Goal: Task Accomplishment & Management: Complete application form

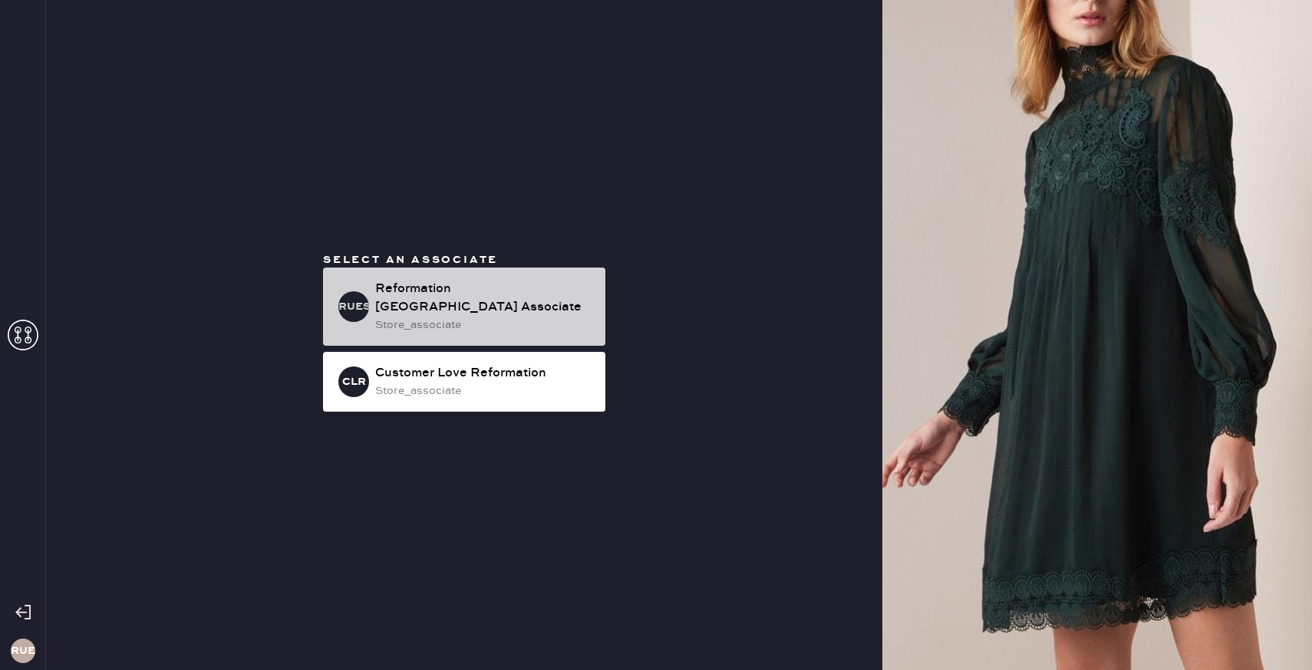
click at [499, 308] on div "Reformation [GEOGRAPHIC_DATA] Associate" at bounding box center [484, 298] width 218 height 37
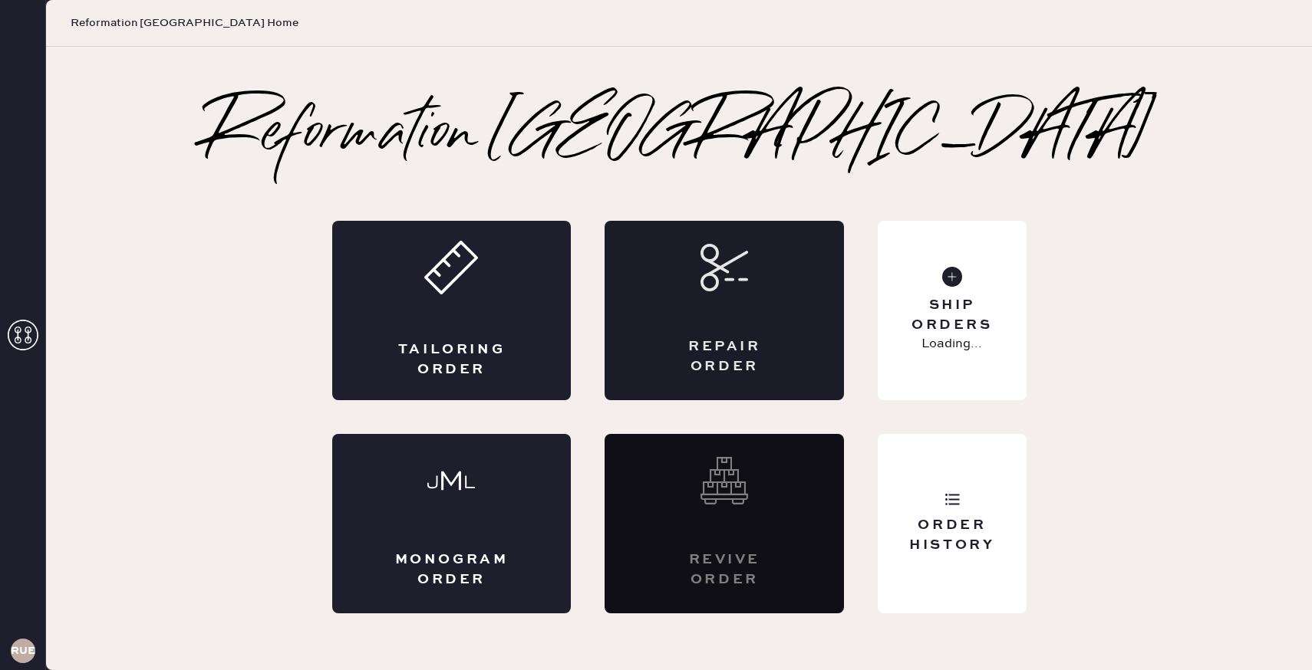
click at [719, 344] on div "Repair Order" at bounding box center [724, 356] width 117 height 38
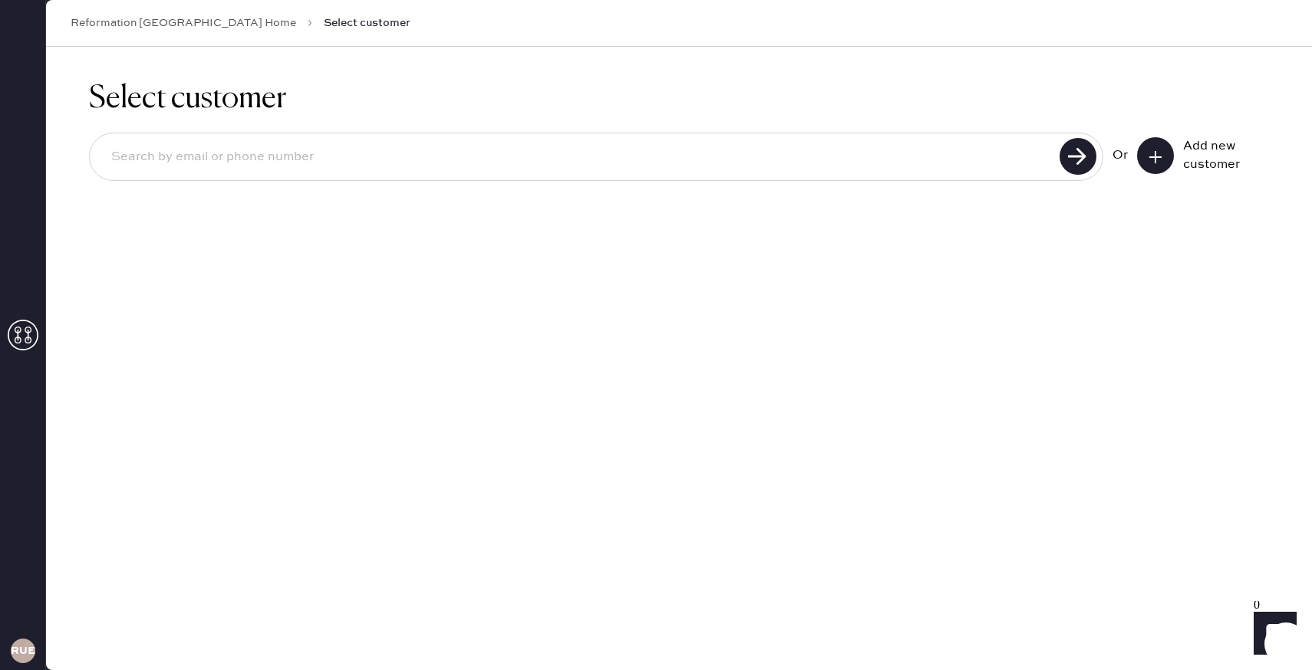
click at [1151, 155] on use at bounding box center [1155, 157] width 12 height 12
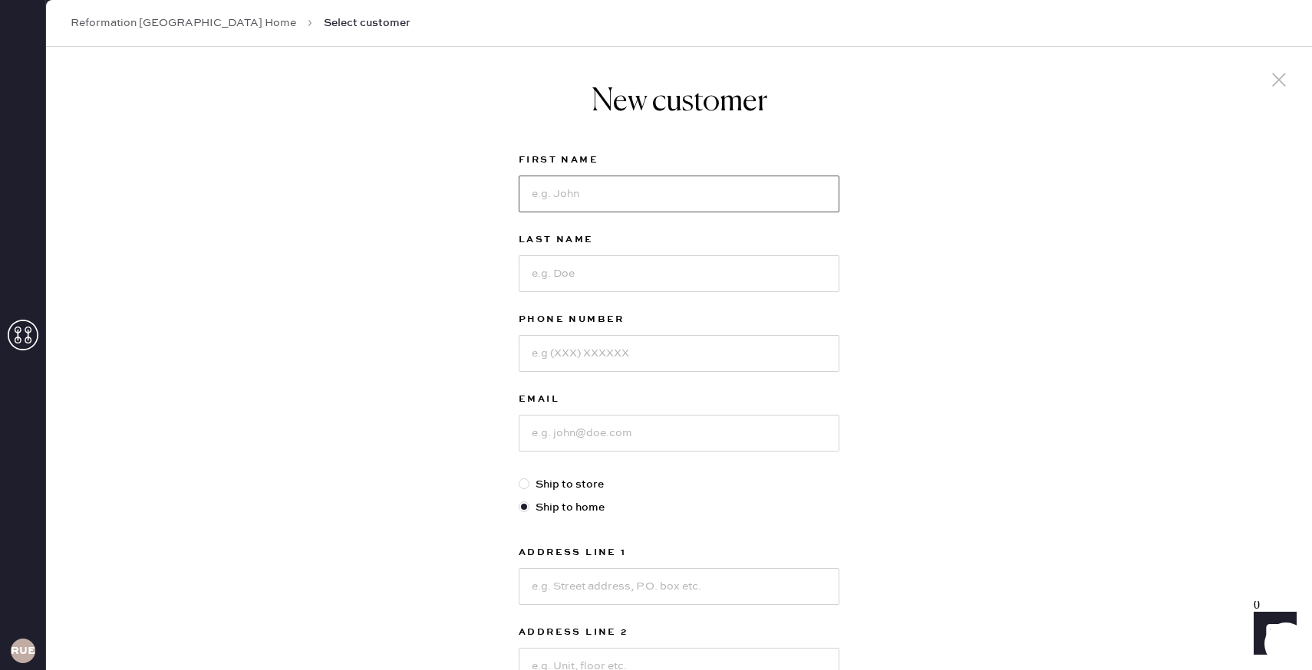
click at [634, 189] on input at bounding box center [679, 194] width 321 height 37
type input "[PERSON_NAME]"
click at [605, 272] on input at bounding box center [679, 273] width 321 height 37
type input "[PERSON_NAME]"
click at [633, 358] on input at bounding box center [679, 353] width 321 height 37
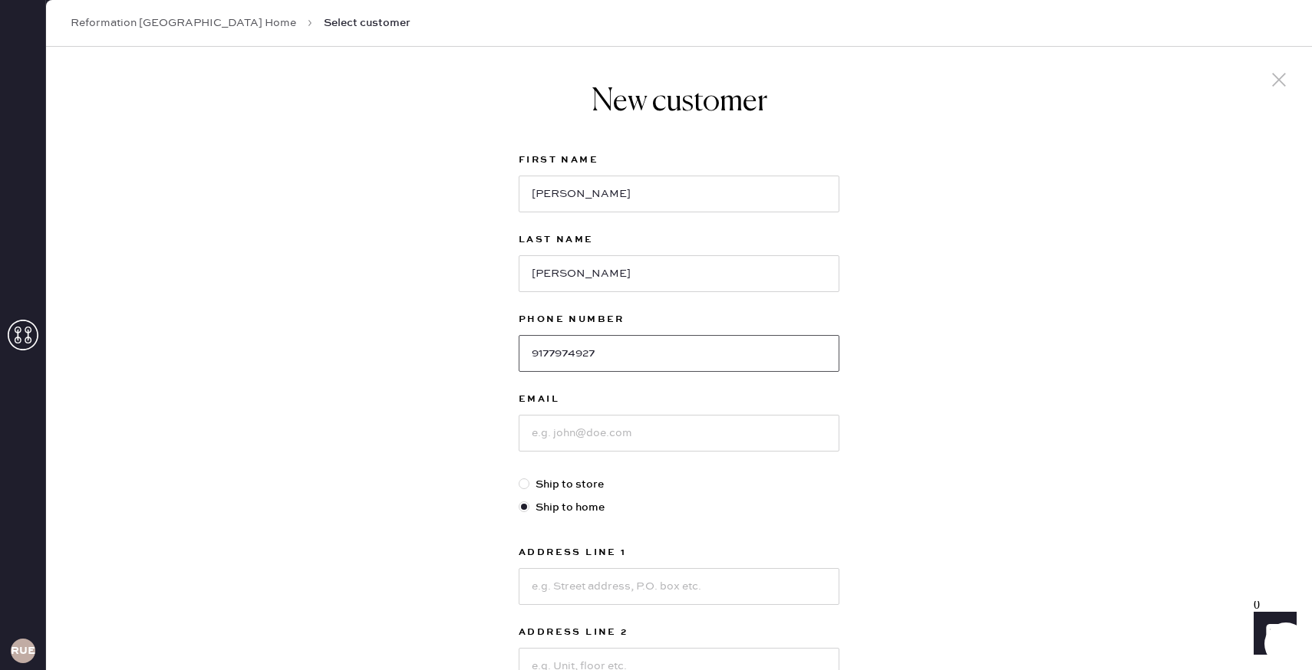
type input "9177974927"
click at [626, 430] on input at bounding box center [679, 433] width 321 height 37
type input "[EMAIL_ADDRESS][DOMAIN_NAME]"
click at [643, 593] on input at bounding box center [679, 586] width 321 height 37
click at [820, 591] on input at bounding box center [679, 586] width 321 height 37
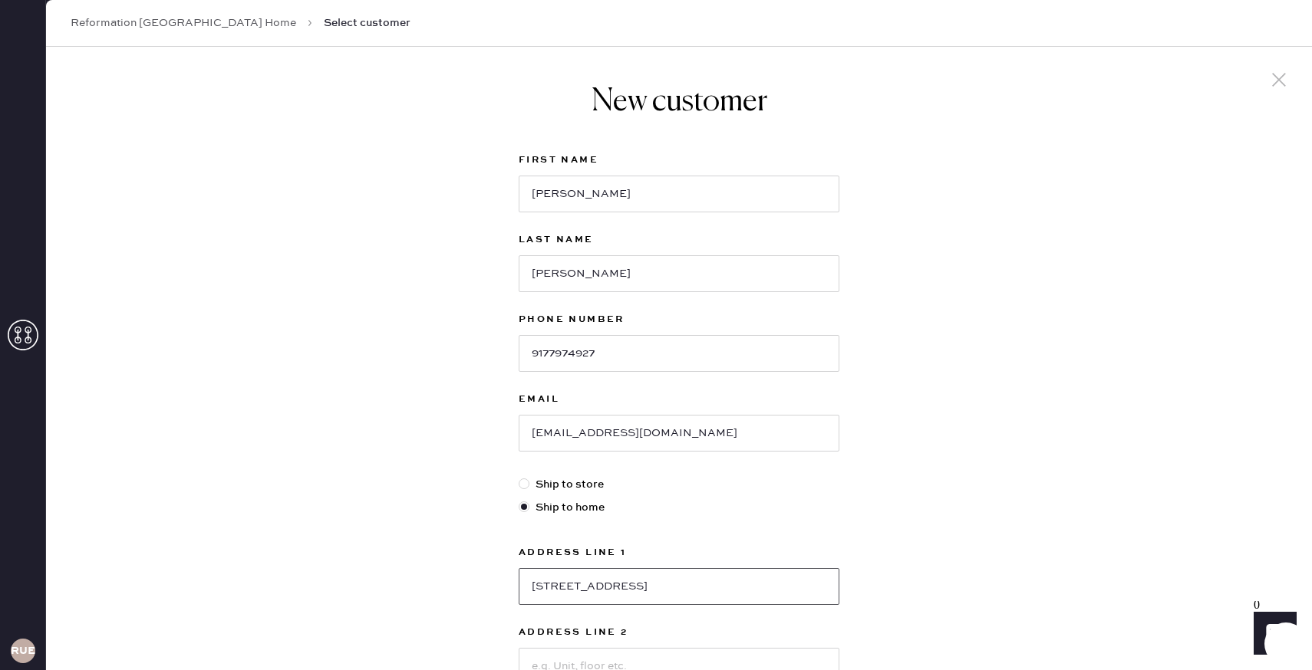
type input "[STREET_ADDRESS]"
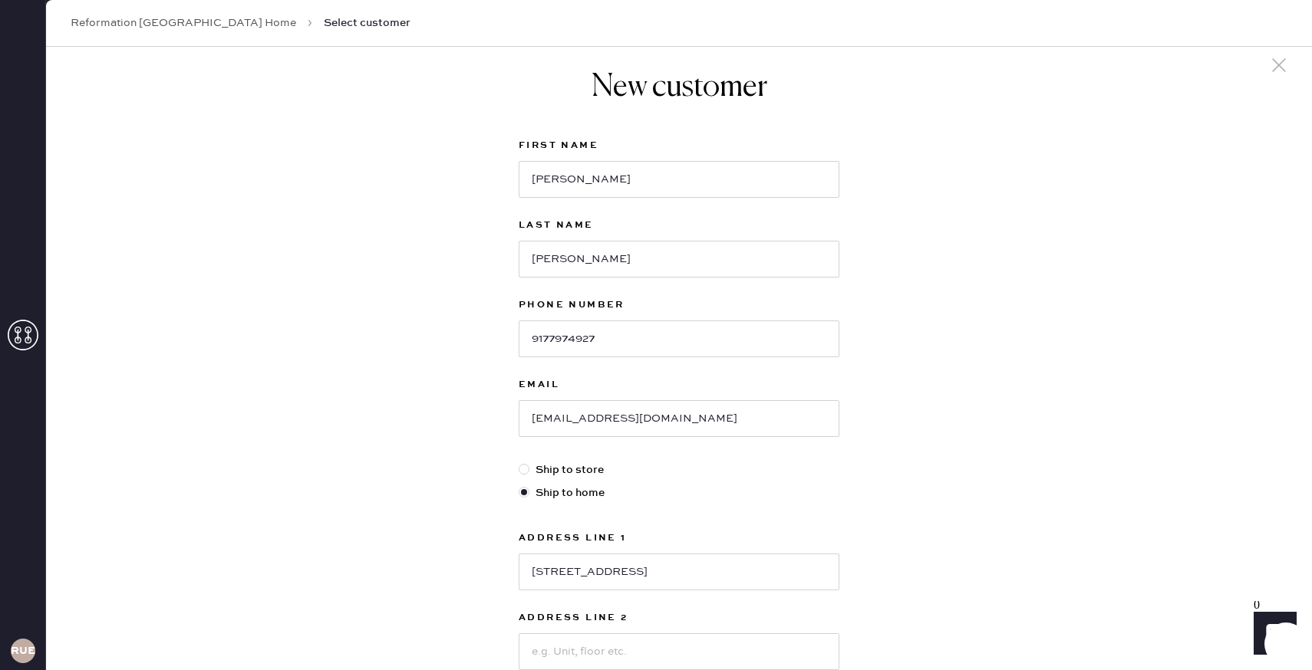
scroll to position [328, 0]
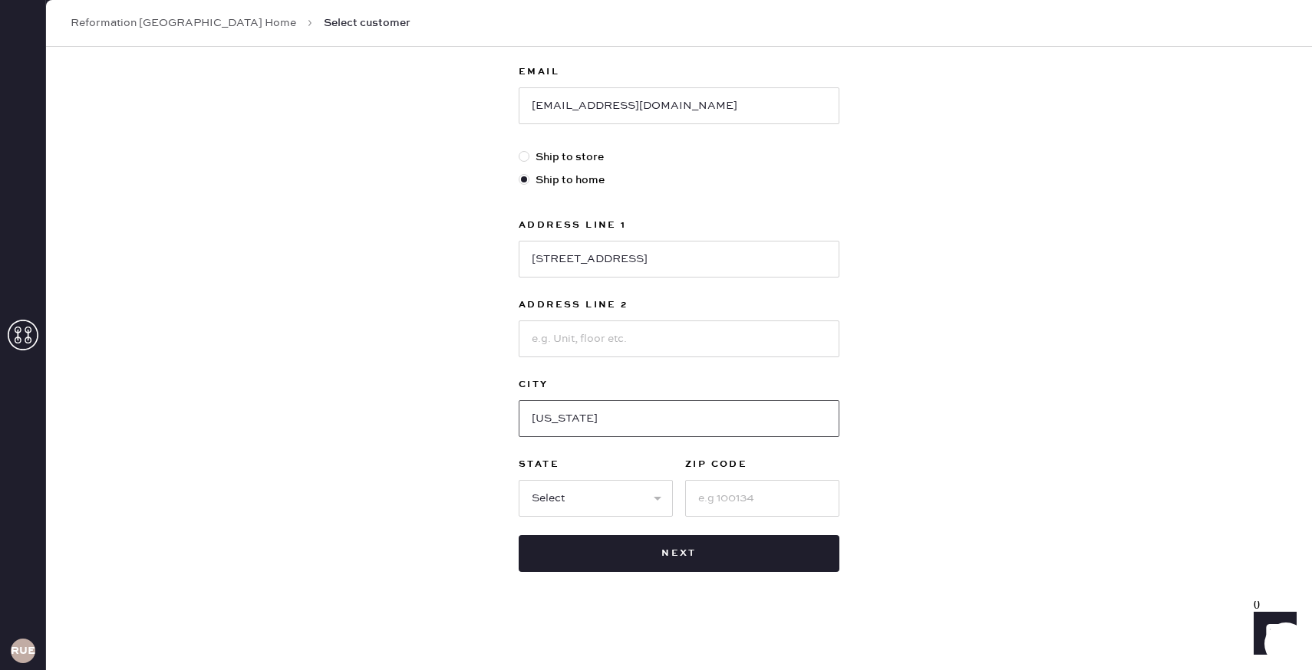
type input "[US_STATE]"
click at [594, 510] on select "Select AK AL AR AZ CA CO CT [GEOGRAPHIC_DATA] DE FL [GEOGRAPHIC_DATA] HI [GEOGR…" at bounding box center [596, 498] width 154 height 37
select select "NY"
click at [742, 494] on input at bounding box center [762, 498] width 154 height 37
type input "10028"
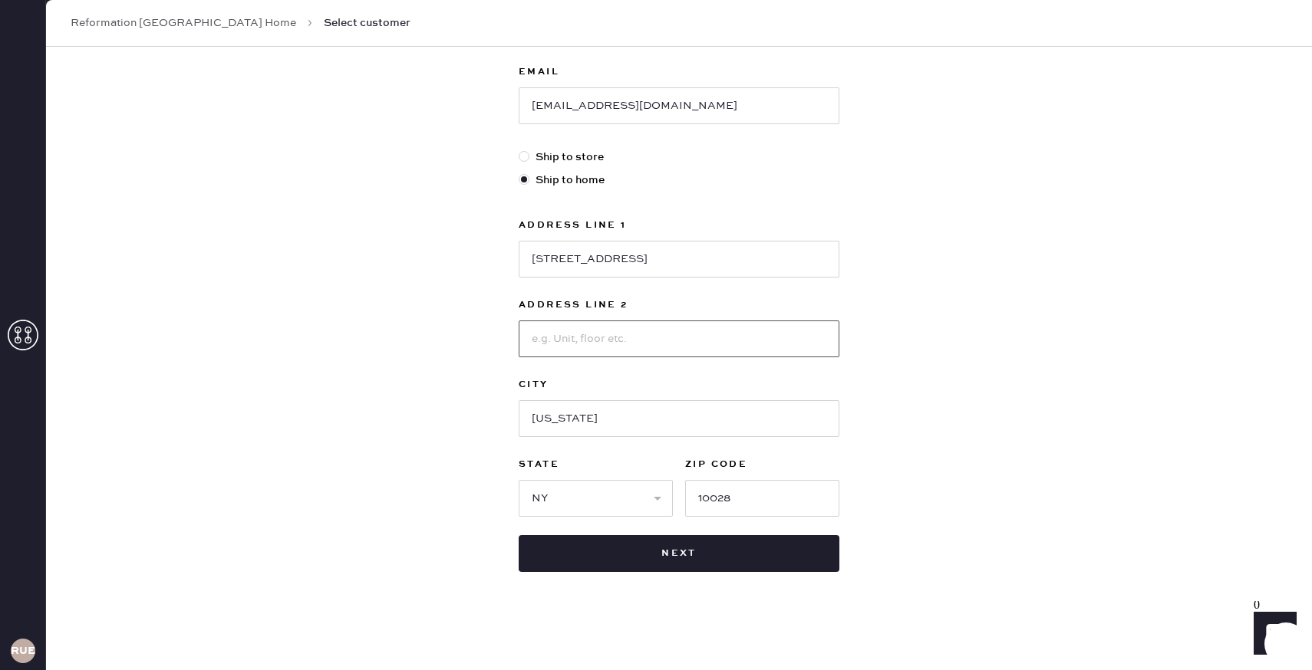
click at [640, 338] on input at bounding box center [679, 339] width 321 height 37
type input "7 west"
click at [691, 262] on input "[STREET_ADDRESS]" at bounding box center [679, 259] width 321 height 37
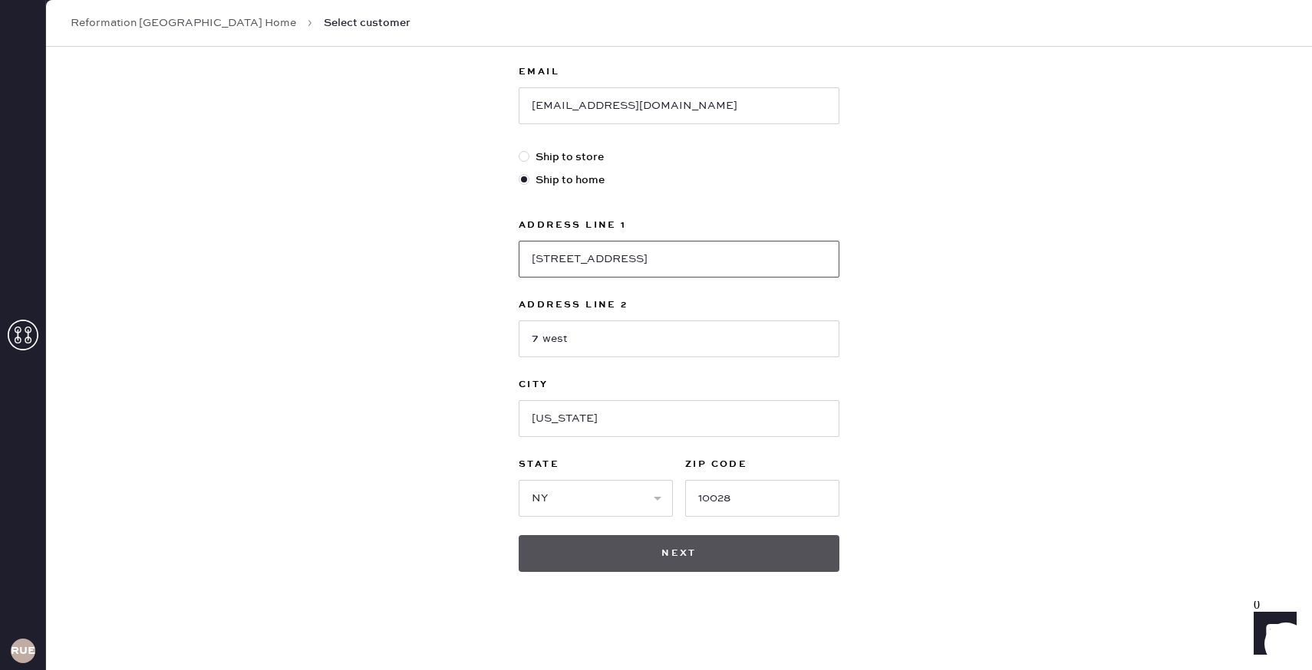
type input "[STREET_ADDRESS]"
click at [738, 558] on button "Next" at bounding box center [679, 553] width 321 height 37
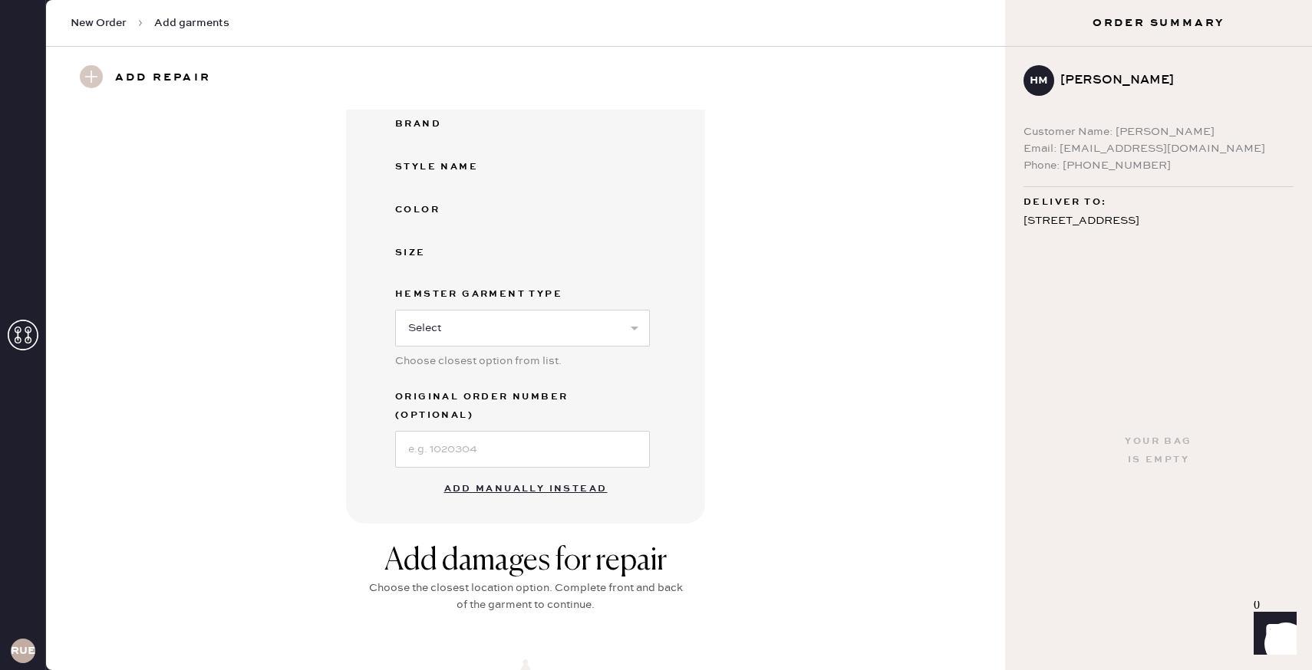
scroll to position [309, 0]
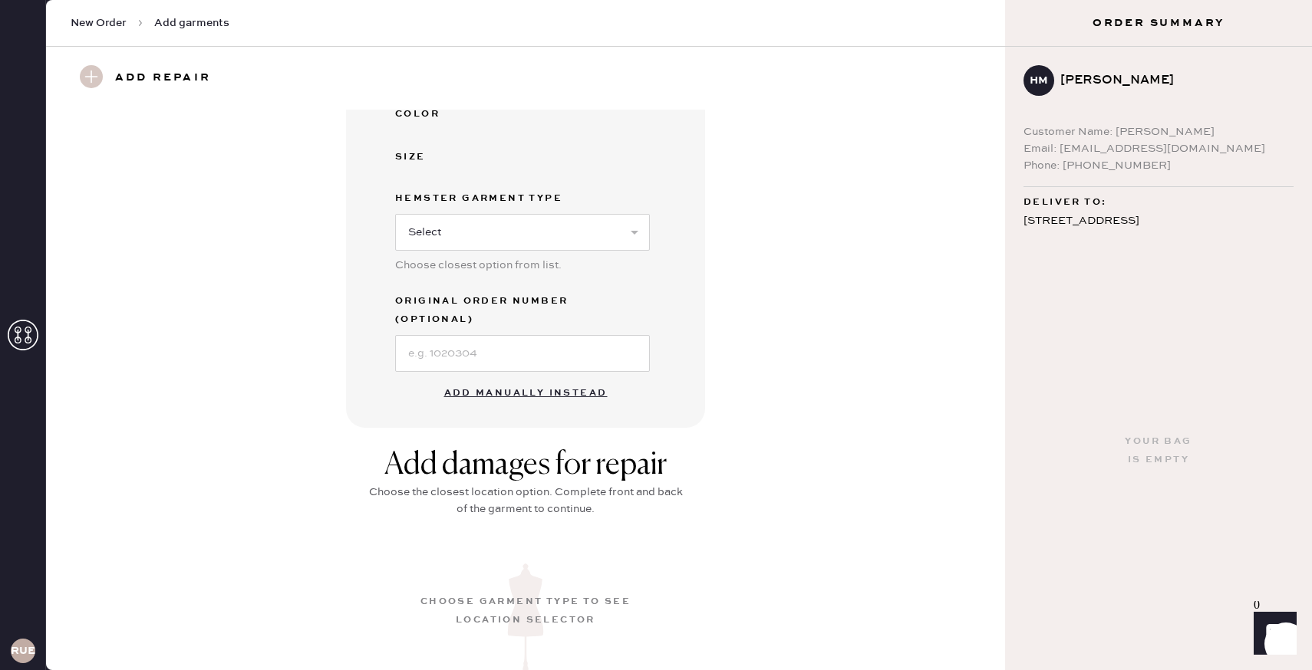
click at [555, 378] on button "Add manually instead" at bounding box center [526, 393] width 182 height 31
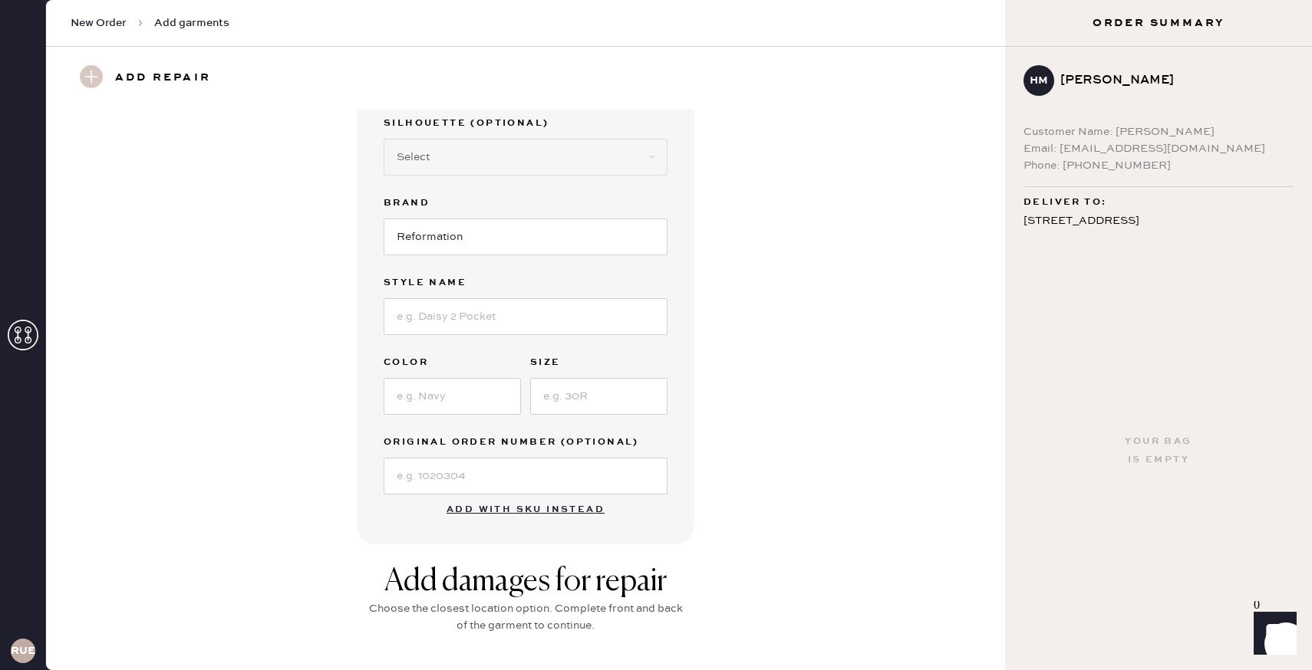
scroll to position [0, 0]
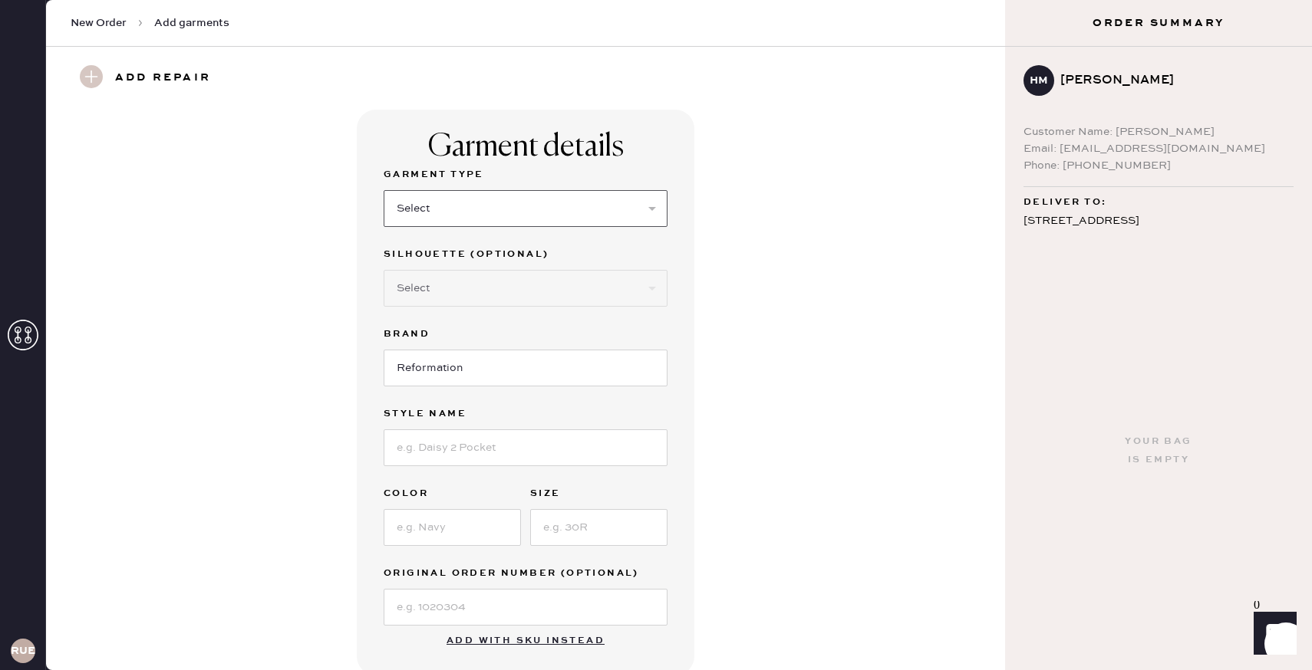
click at [585, 217] on select "Select Basic Skirt Jeans Leggings Pants Shorts Basic Sleeved Dress Basic Sleeve…" at bounding box center [526, 208] width 284 height 37
select select "7"
click at [544, 298] on select "Select Maxi Dress Midi Dress Mini Dress Other" at bounding box center [526, 288] width 284 height 37
select select "32"
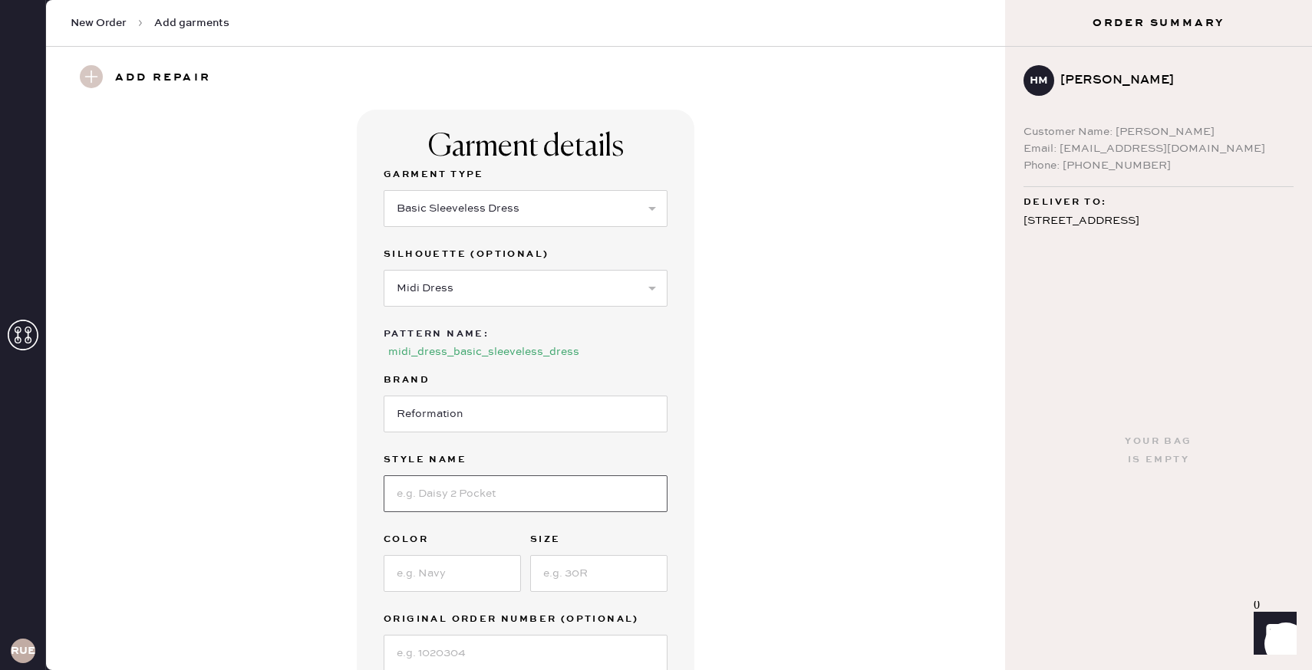
click at [535, 487] on input at bounding box center [526, 494] width 284 height 37
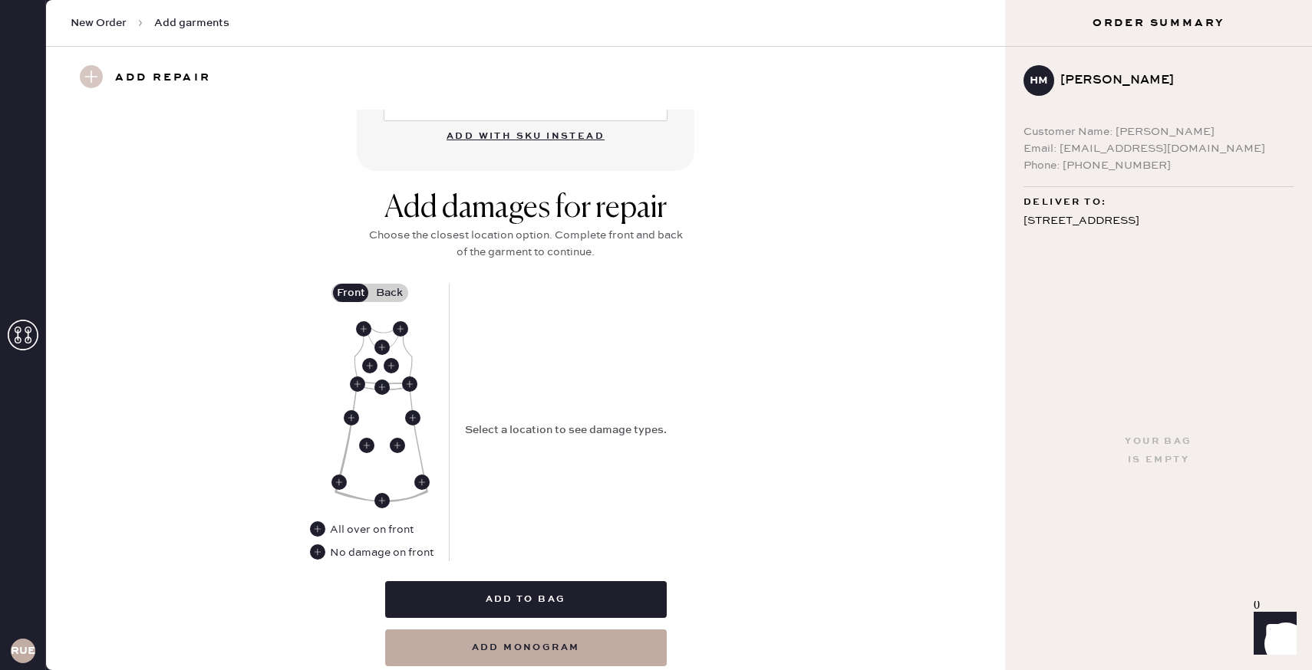
scroll to position [552, 0]
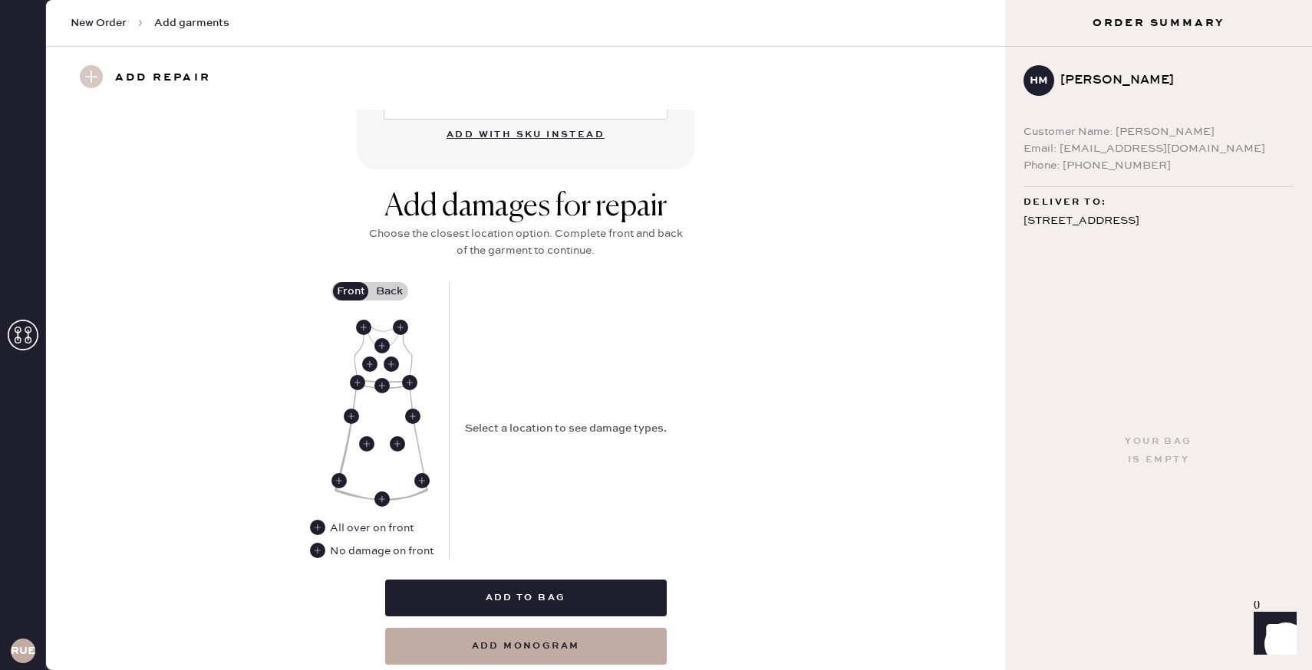
click at [392, 292] on label "Back" at bounding box center [389, 291] width 38 height 18
click at [389, 291] on input "Back" at bounding box center [389, 291] width 0 height 0
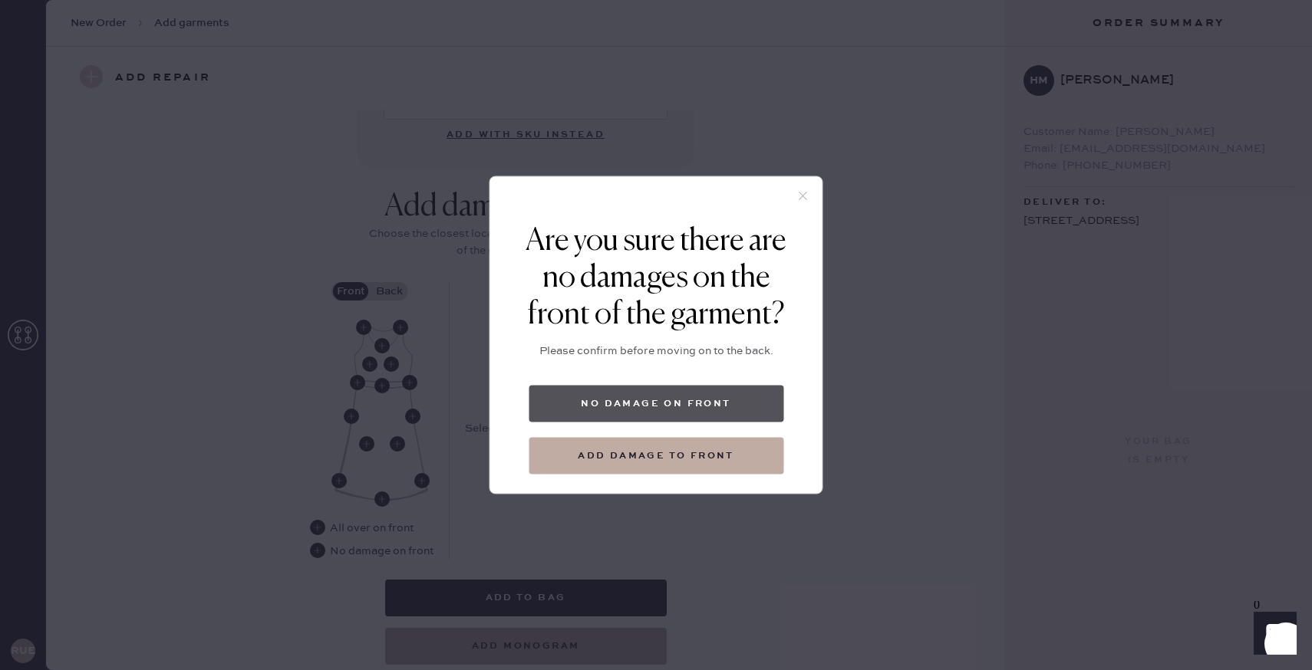
click at [631, 410] on button "No damage on front" at bounding box center [655, 404] width 255 height 37
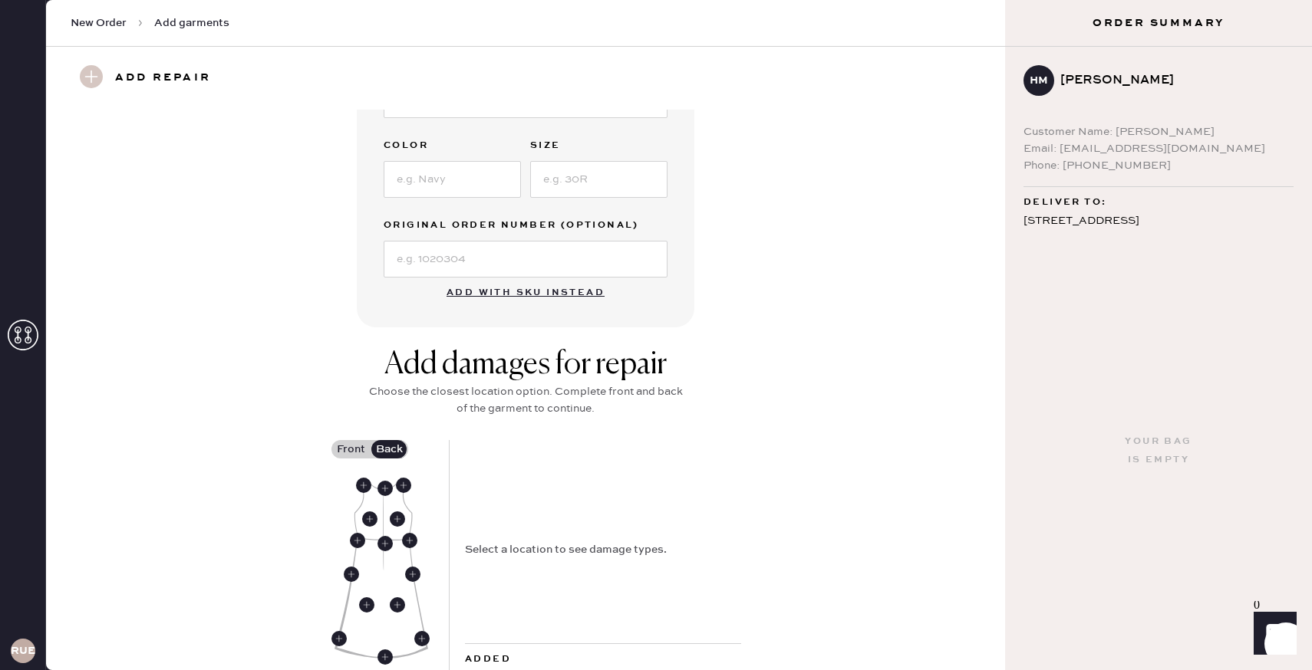
scroll to position [602, 0]
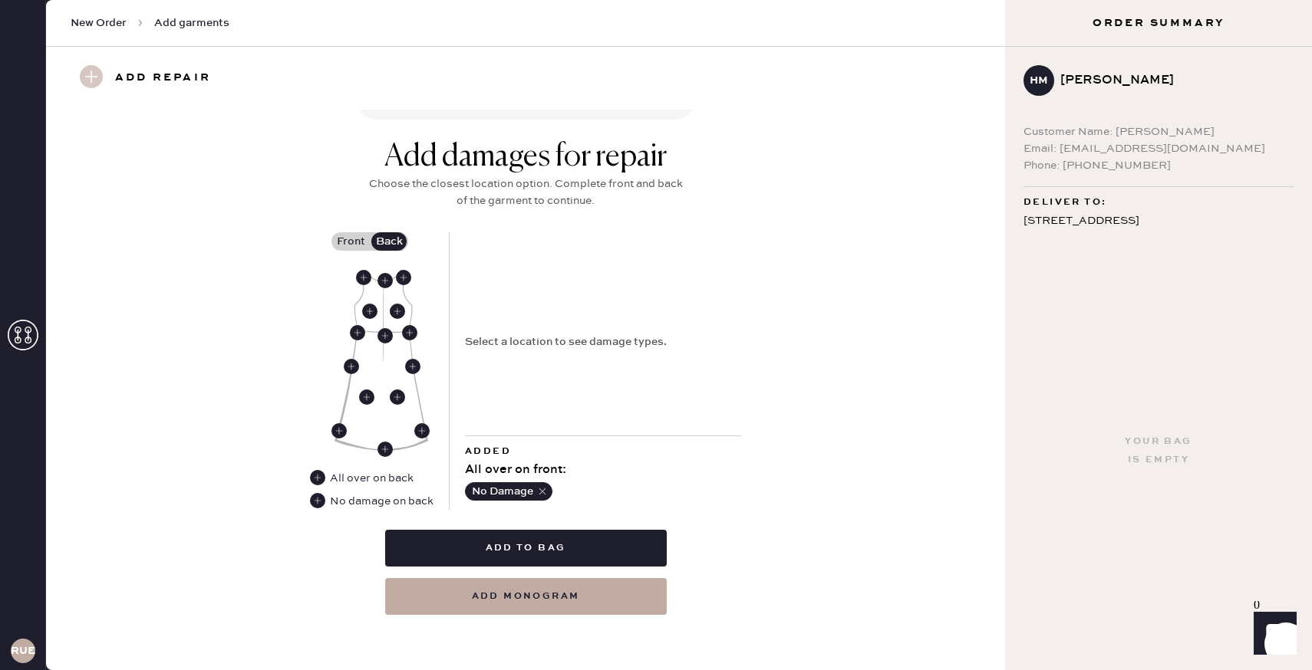
click at [545, 491] on icon "button" at bounding box center [542, 491] width 11 height 11
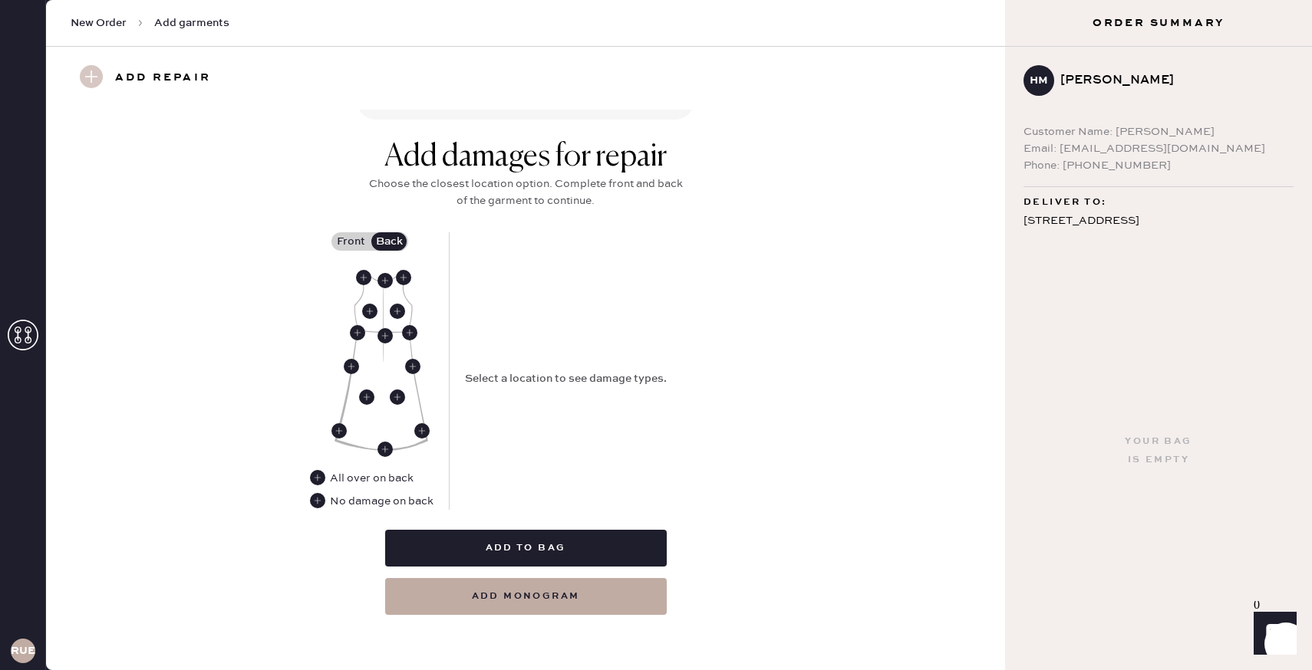
click at [397, 247] on label "Back" at bounding box center [389, 241] width 38 height 18
click at [389, 242] on input "Back" at bounding box center [389, 242] width 0 height 0
click at [387, 333] on use at bounding box center [384, 335] width 15 height 15
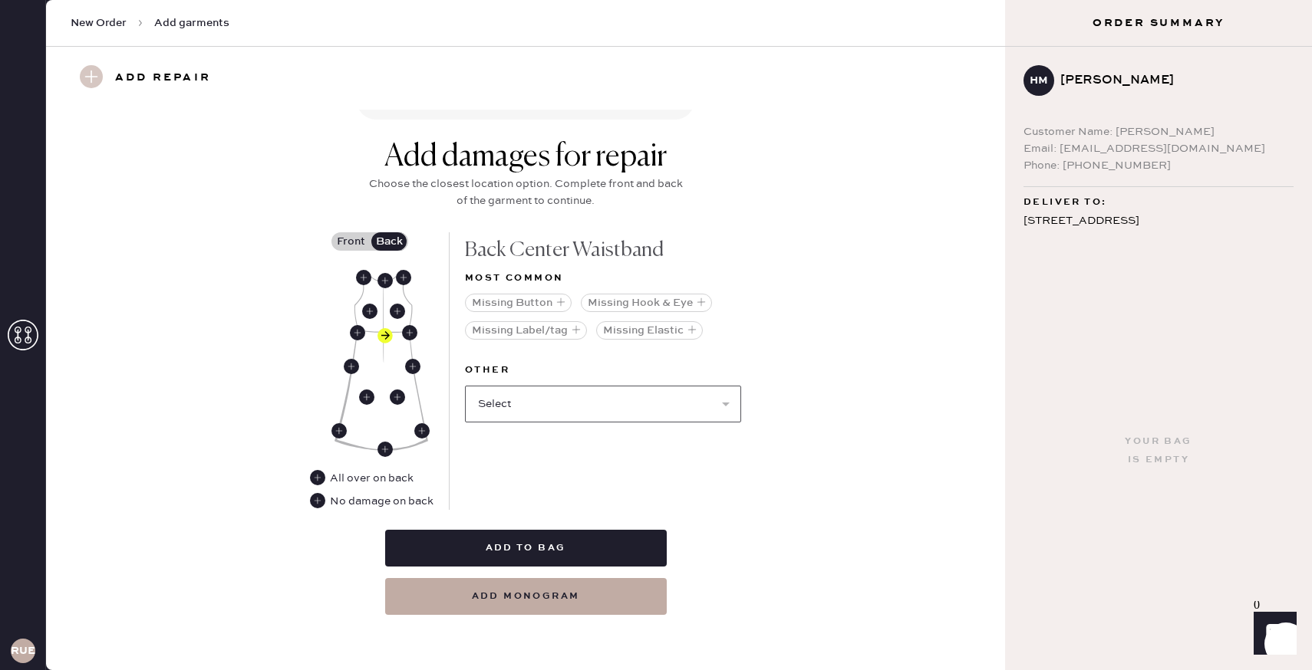
click at [569, 410] on select "Select Broken / Ripped Hem Broken Beads Broken Belt Loop Broken Button Broken C…" at bounding box center [603, 404] width 276 height 37
select select "1611"
select select
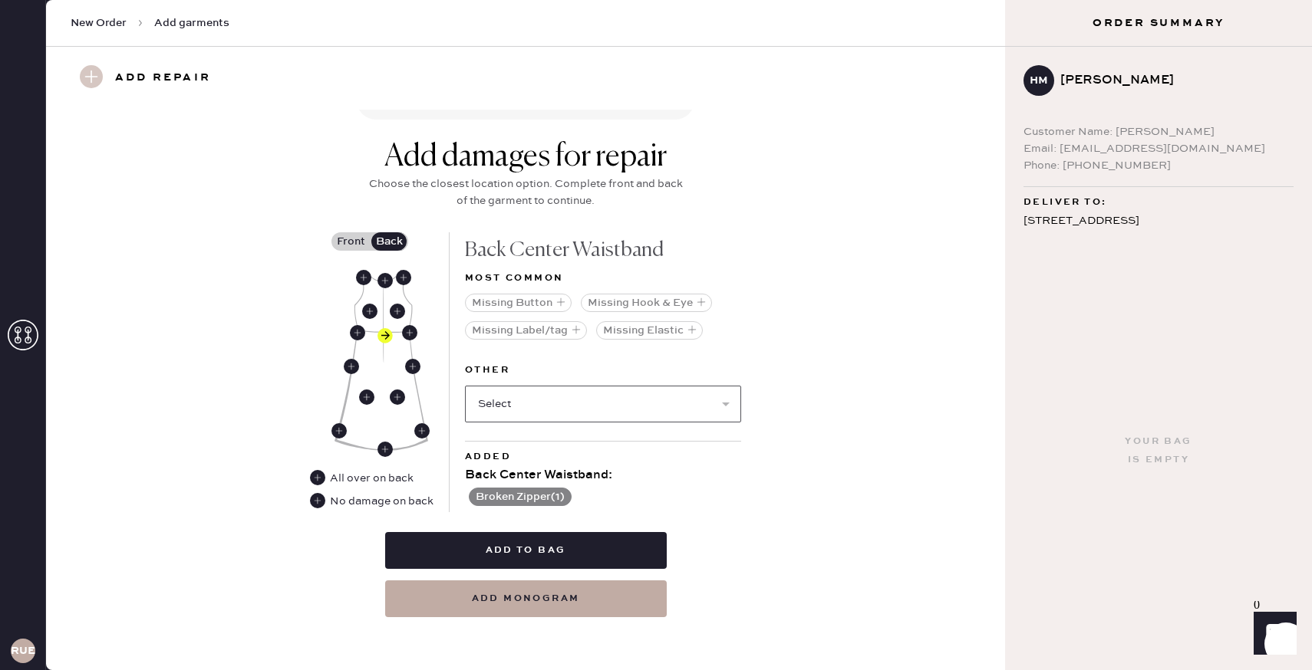
click at [698, 406] on select "Select Broken / Ripped Hem Broken Beads Broken Belt Loop Broken Button Broken C…" at bounding box center [603, 404] width 276 height 37
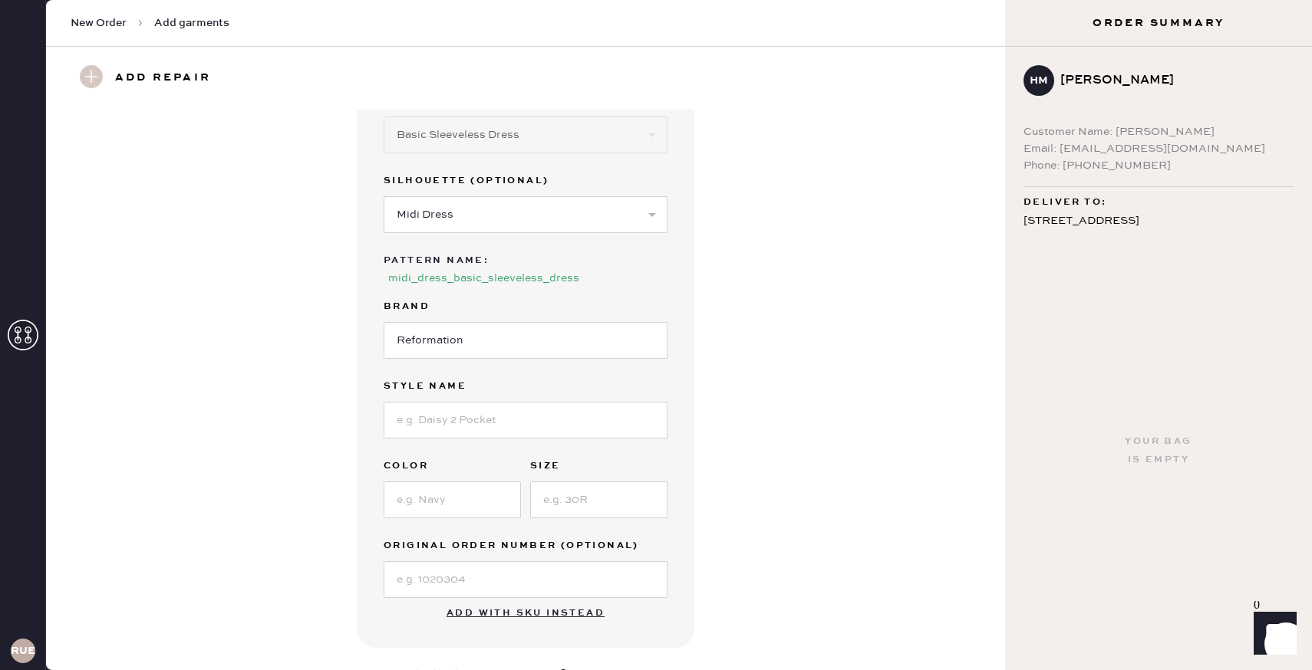
scroll to position [78, 0]
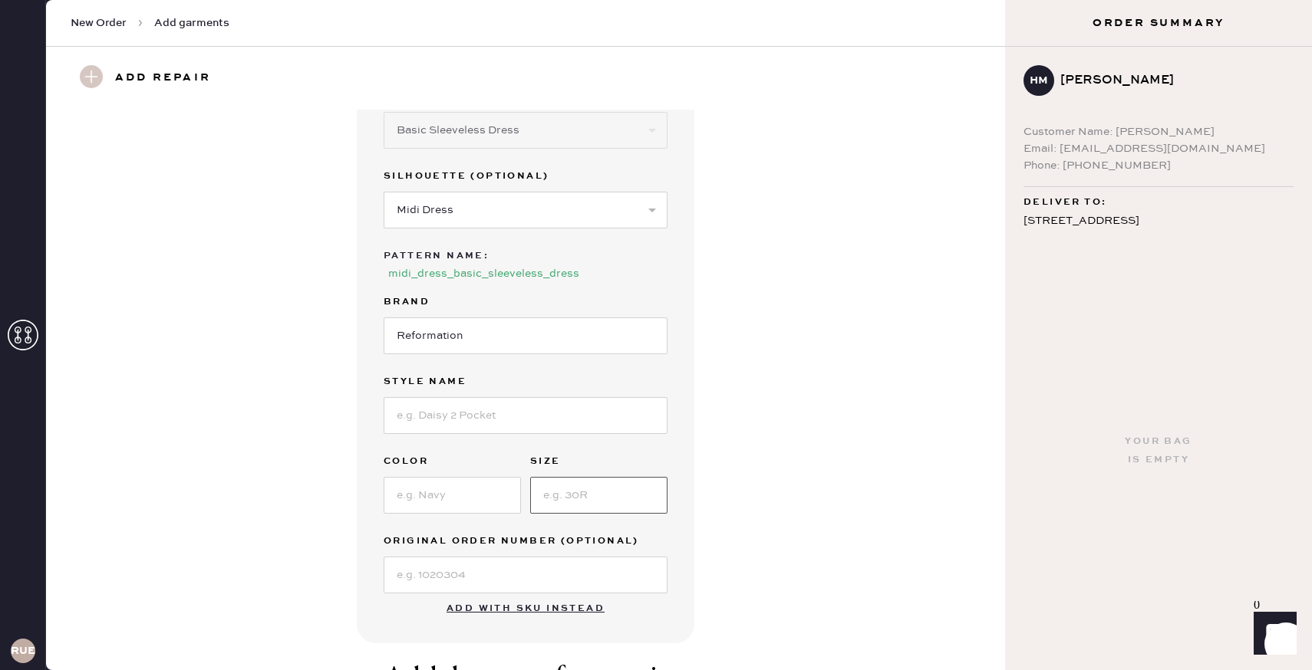
click at [593, 478] on input at bounding box center [598, 495] width 137 height 37
type input "4"
click at [829, 510] on div "Garment details Garment Type Select Basic Skirt Jeans Leggings Pants Shorts Bas…" at bounding box center [526, 337] width 904 height 612
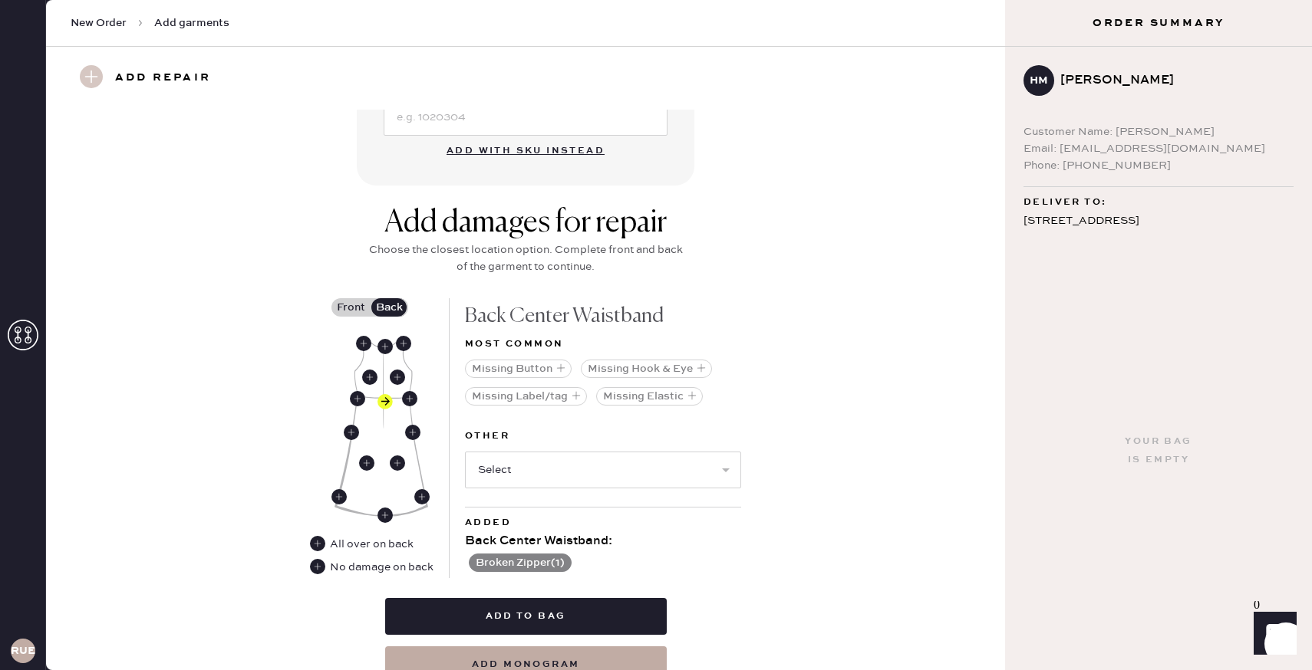
scroll to position [604, 0]
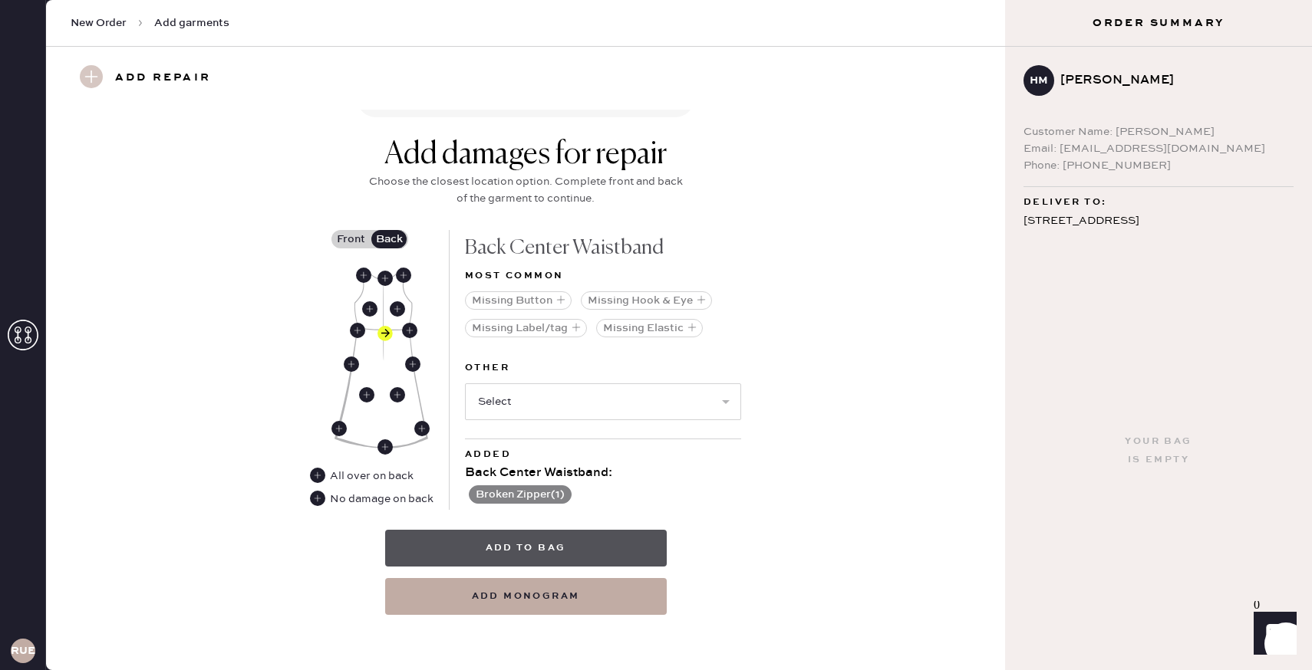
click at [634, 551] on button "Add to bag" at bounding box center [525, 548] width 281 height 37
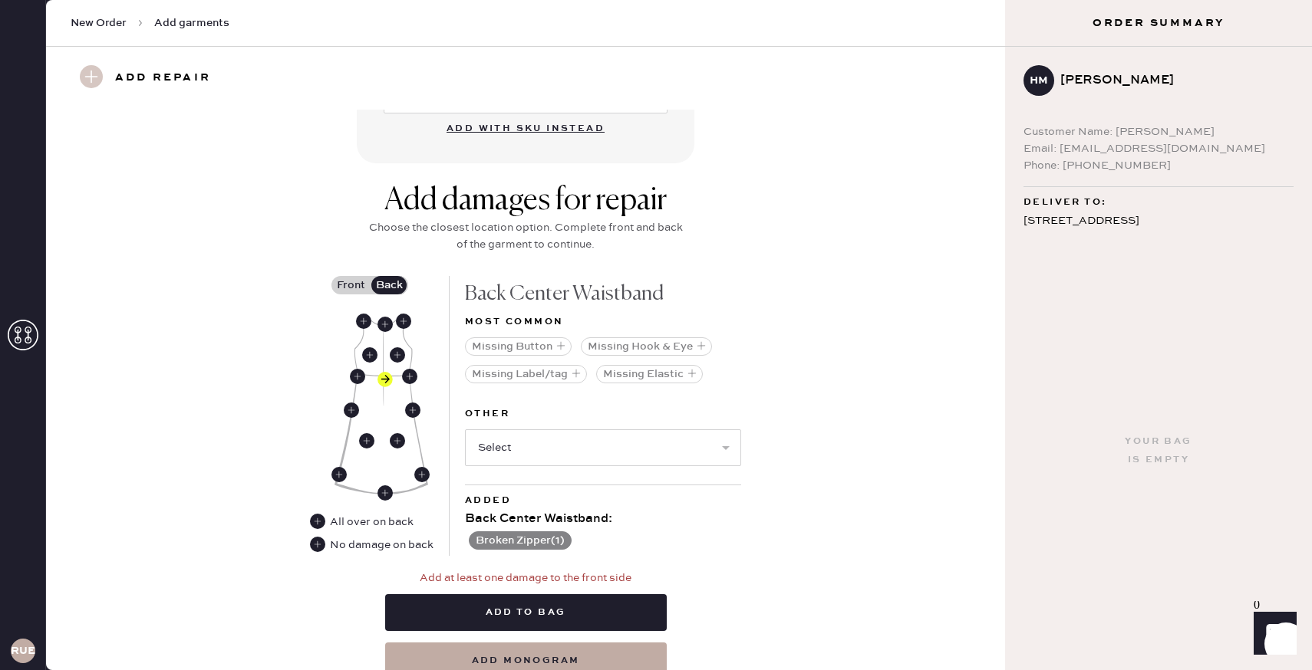
click at [346, 286] on label "Front" at bounding box center [350, 285] width 38 height 18
click at [351, 285] on input "Front" at bounding box center [351, 285] width 0 height 0
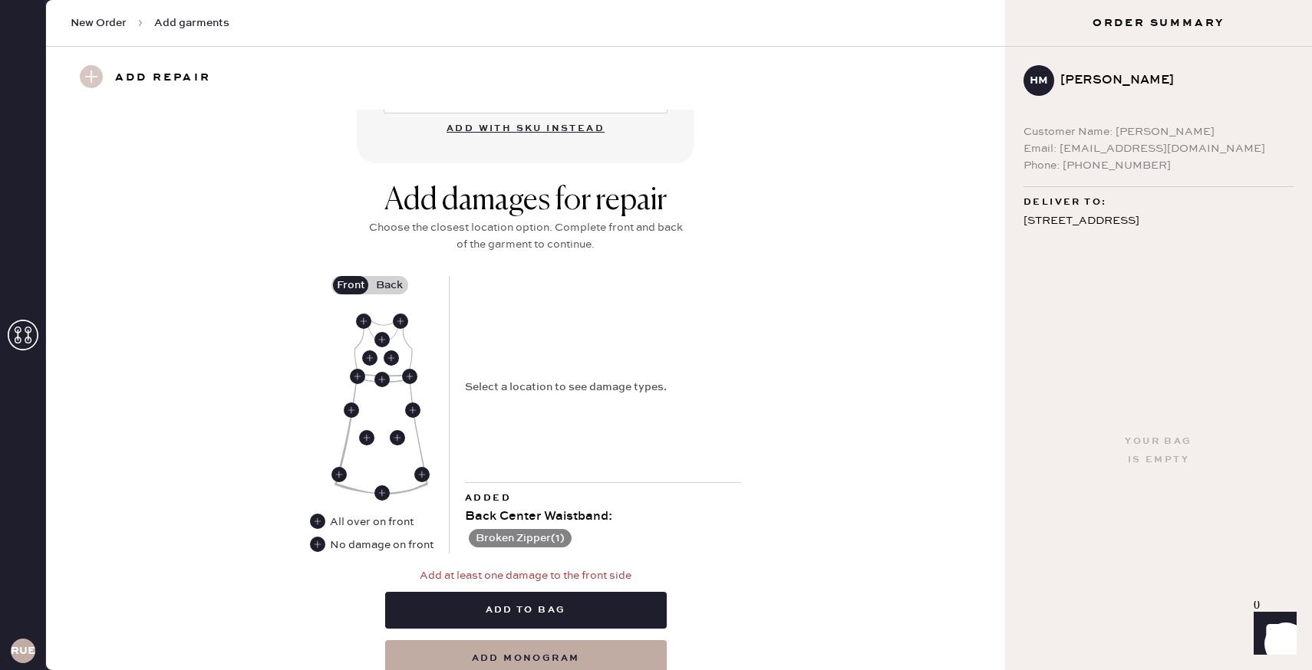
click at [354, 541] on div "No damage on front" at bounding box center [382, 545] width 104 height 17
click at [318, 545] on use at bounding box center [317, 544] width 15 height 15
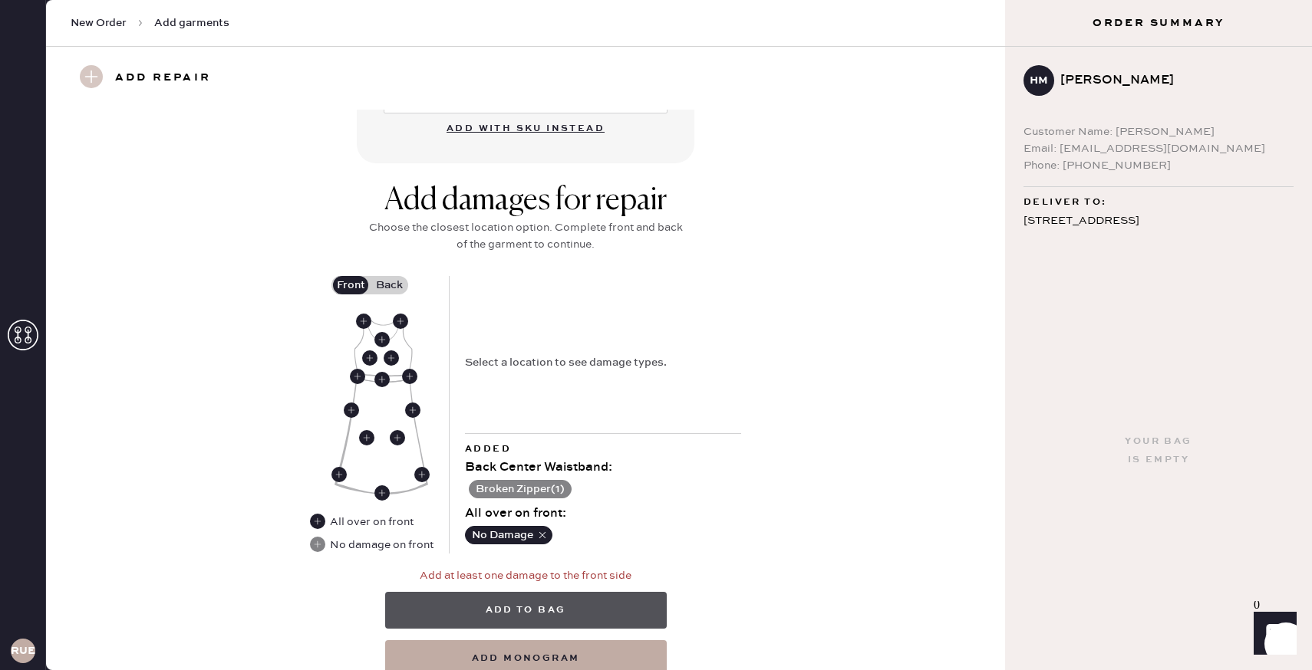
click at [614, 606] on button "Add to bag" at bounding box center [525, 610] width 281 height 37
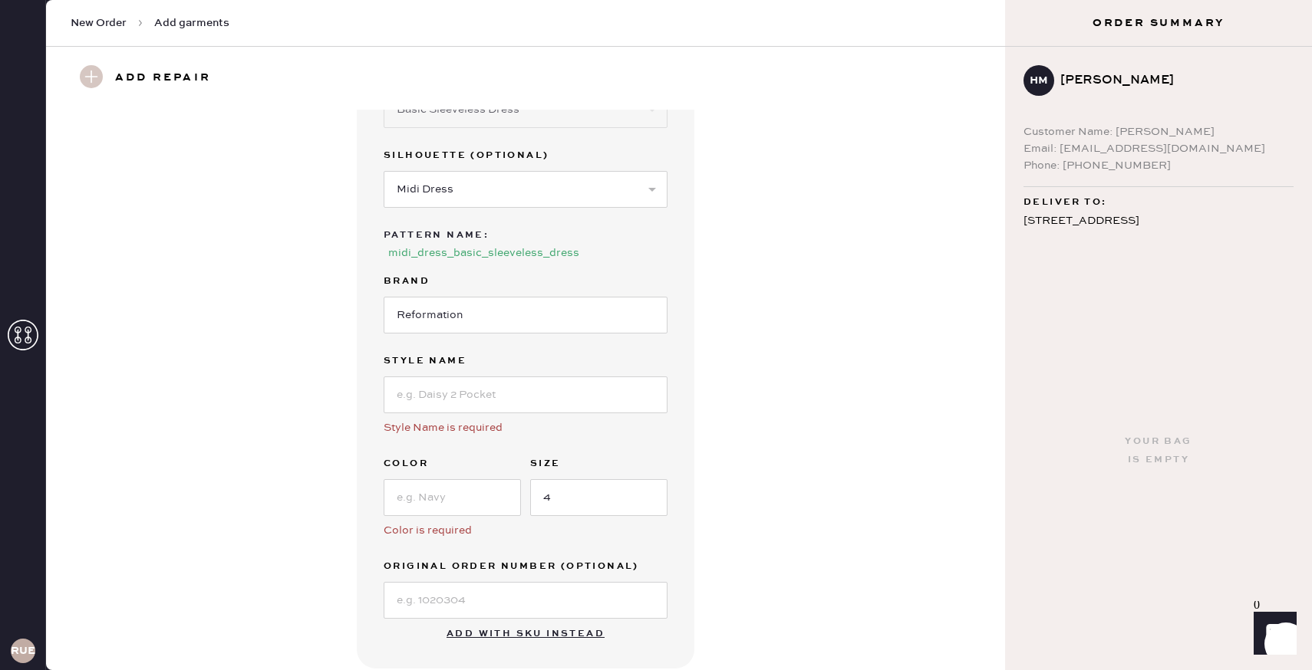
scroll to position [96, 0]
click at [525, 397] on input at bounding box center [526, 398] width 284 height 37
click at [426, 514] on input at bounding box center [452, 500] width 137 height 37
type input "[US_STATE] blue"
click at [472, 407] on input at bounding box center [526, 398] width 284 height 37
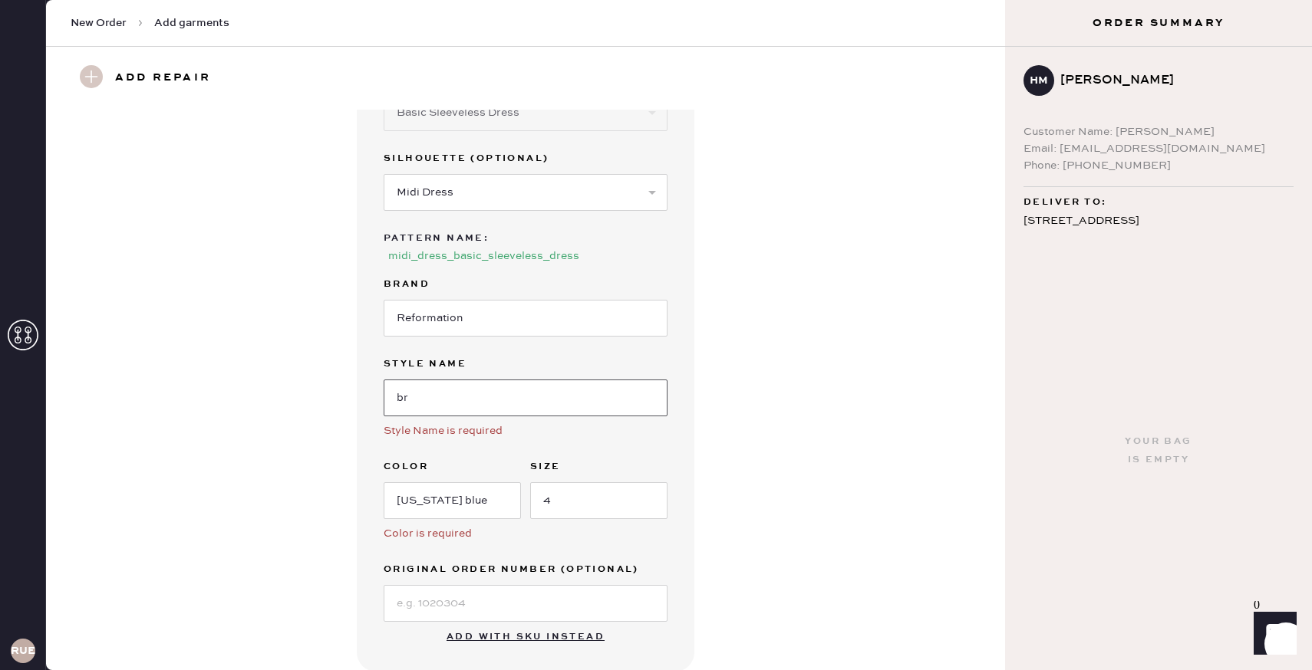
type input "b"
type input "[PERSON_NAME] dress"
click at [730, 571] on div "Garment details Garment Type Select Basic Skirt Jeans Leggings Pants Shorts Bas…" at bounding box center [526, 343] width 904 height 658
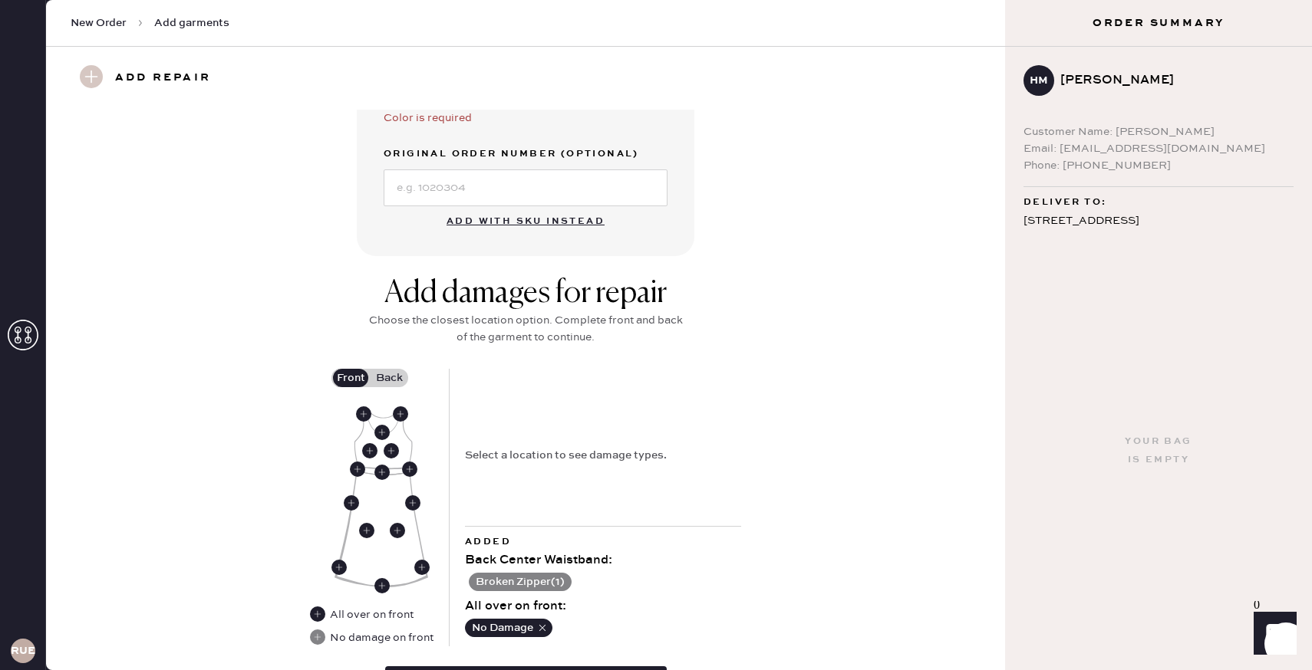
scroll to position [648, 0]
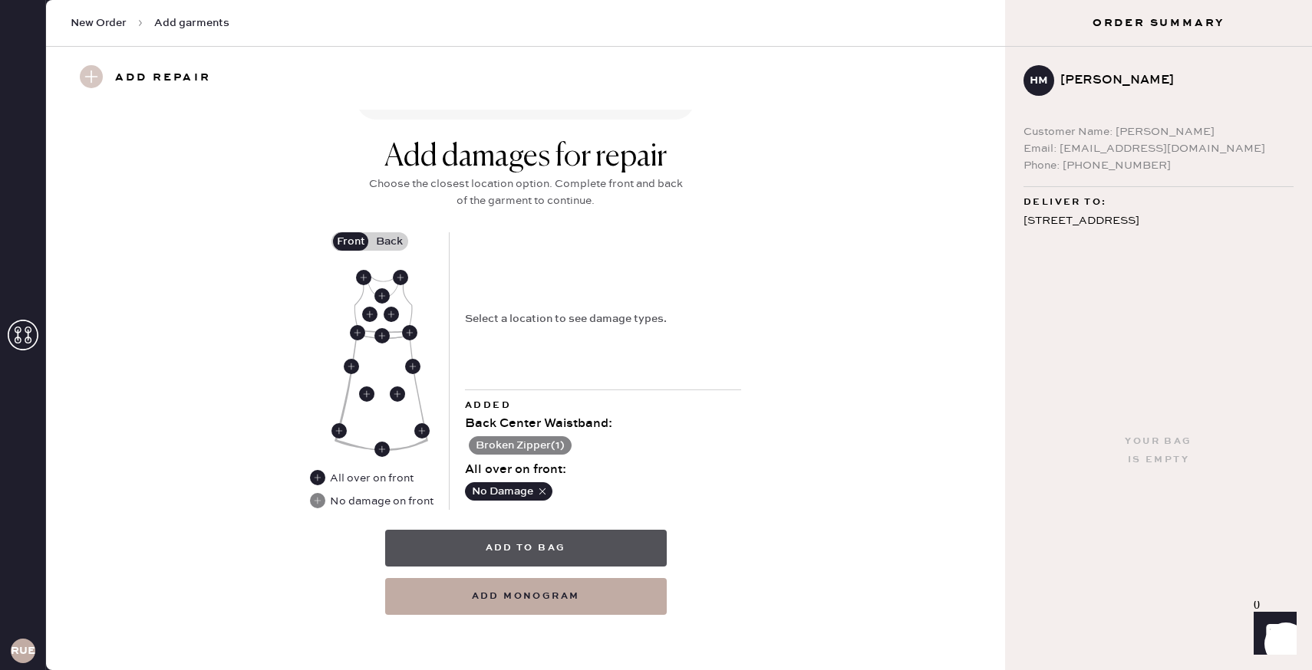
click at [604, 549] on button "Add to bag" at bounding box center [525, 548] width 281 height 37
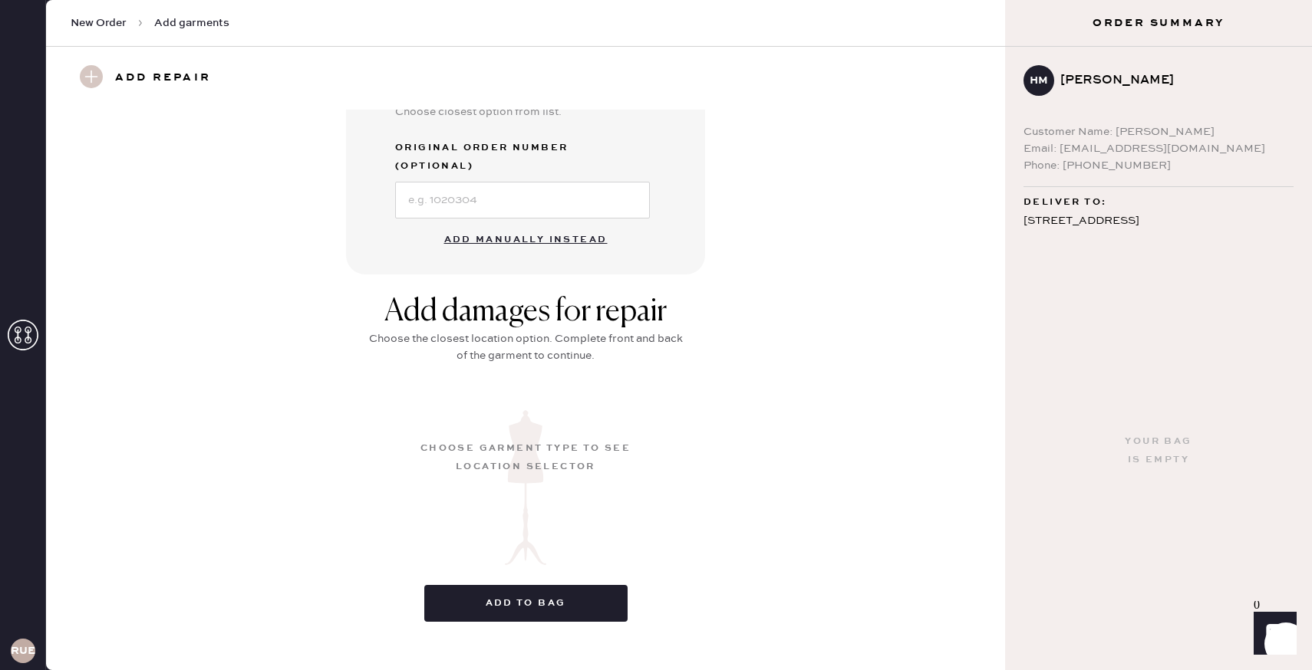
scroll to position [84, 0]
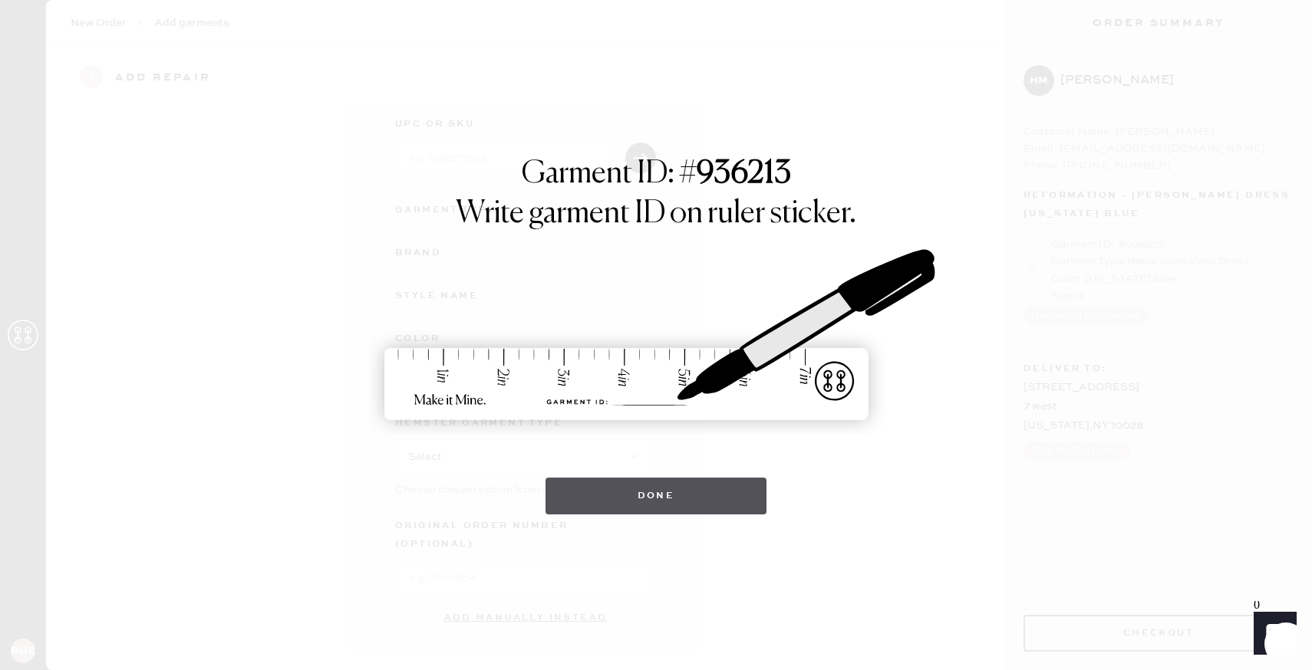
click at [709, 495] on button "Done" at bounding box center [656, 496] width 222 height 37
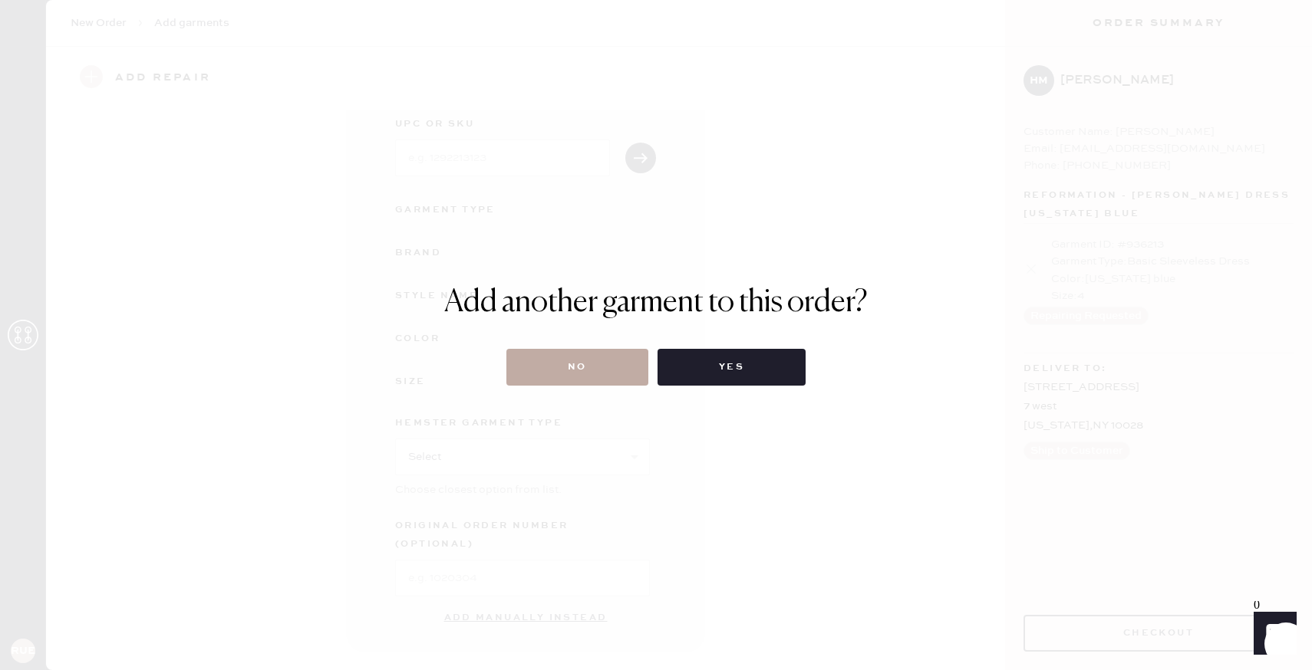
click at [551, 367] on button "No" at bounding box center [577, 367] width 142 height 37
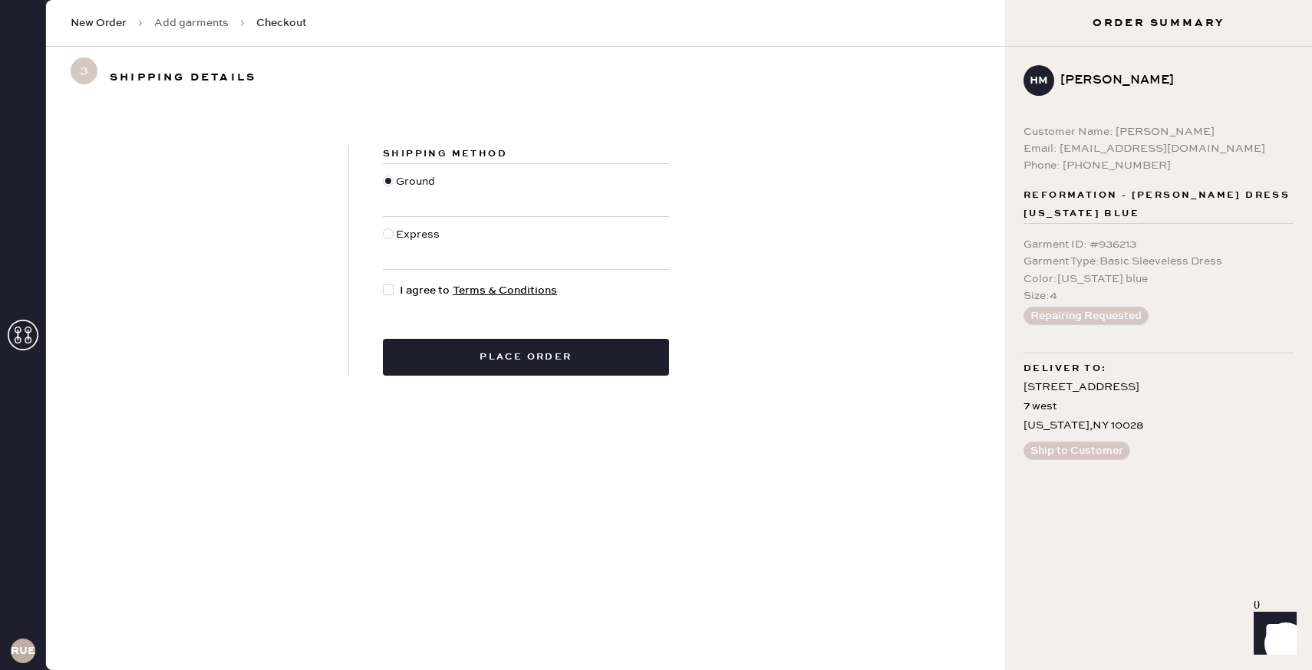
click at [387, 294] on div at bounding box center [388, 290] width 11 height 11
click at [384, 283] on input "I agree to Terms & Conditions" at bounding box center [383, 282] width 1 height 1
checkbox input "true"
click at [534, 377] on div "Shipping Method Ground Express I agree to Terms & Conditions Place order" at bounding box center [525, 260] width 959 height 305
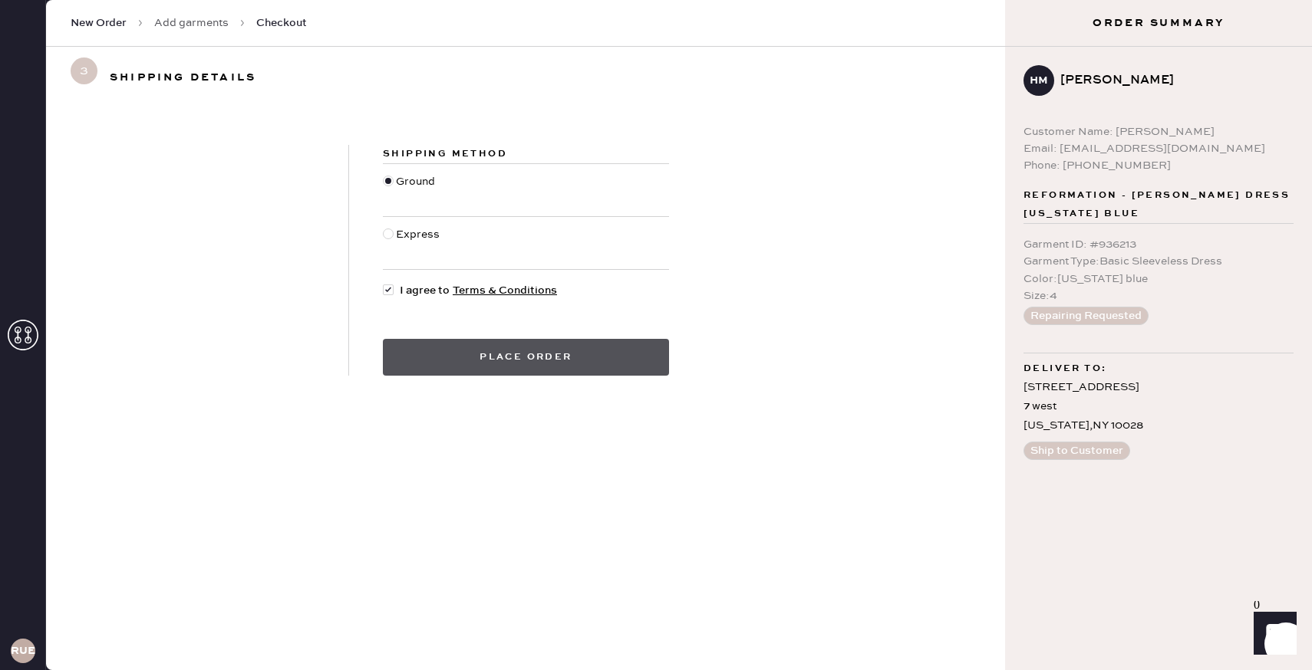
click at [539, 364] on button "Place order" at bounding box center [526, 357] width 286 height 37
